Goal: Task Accomplishment & Management: Manage account settings

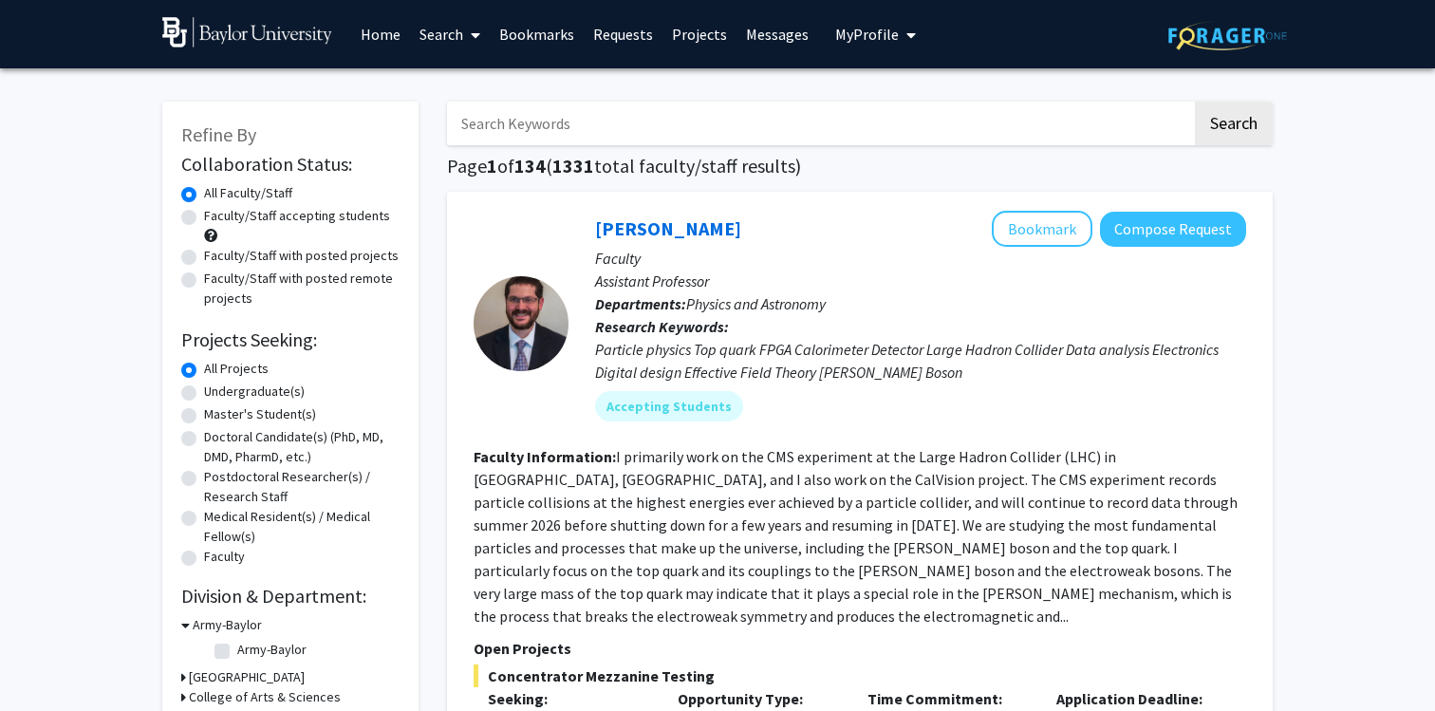
click at [855, 45] on button "My Profile" at bounding box center [875, 34] width 92 height 68
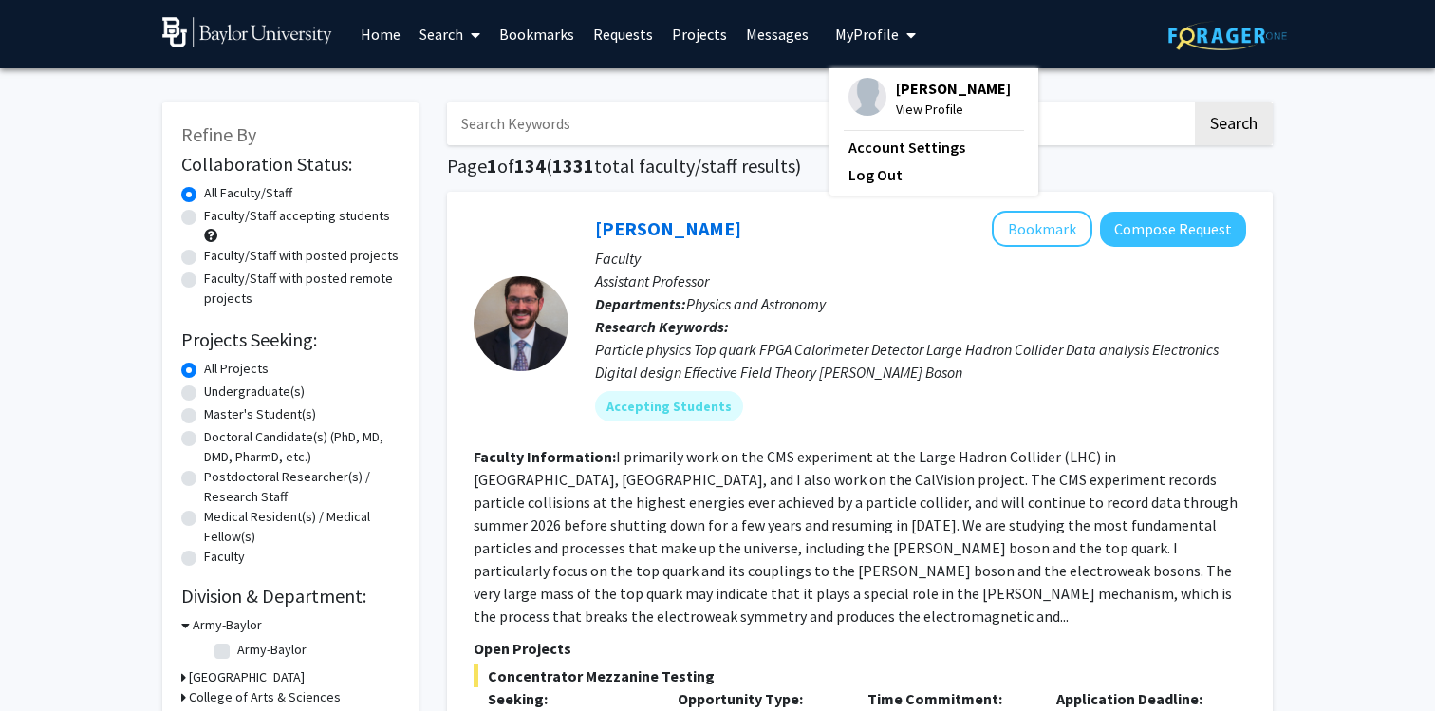
click at [896, 92] on span "[PERSON_NAME]" at bounding box center [953, 88] width 115 height 21
